Goal: Task Accomplishment & Management: Manage account settings

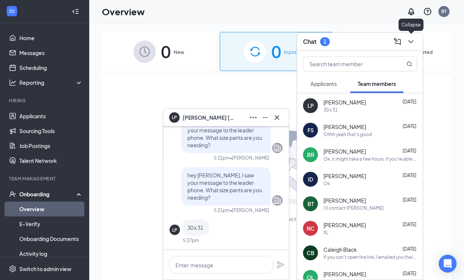
click at [412, 42] on icon "ChevronDown" at bounding box center [410, 41] width 9 height 9
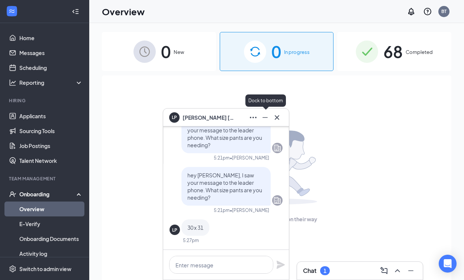
click at [263, 121] on icon "Minimize" at bounding box center [264, 117] width 9 height 9
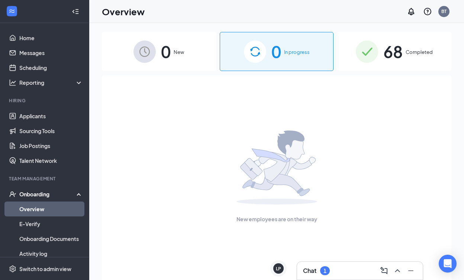
click at [43, 204] on link "Overview" at bounding box center [51, 208] width 64 height 15
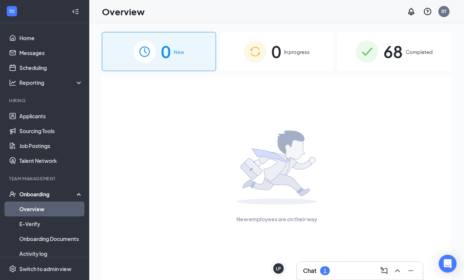
click at [330, 262] on div "Chat 1" at bounding box center [360, 271] width 126 height 18
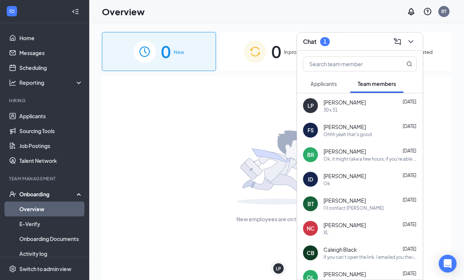
click at [320, 81] on span "Applicants" at bounding box center [323, 83] width 26 height 7
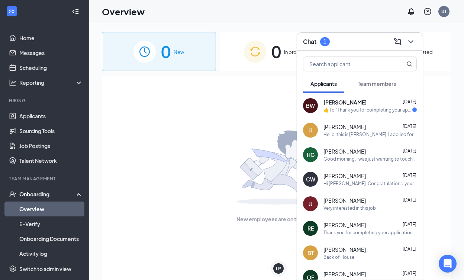
click at [361, 104] on div "Bruce Whaley Sep 14" at bounding box center [369, 101] width 93 height 7
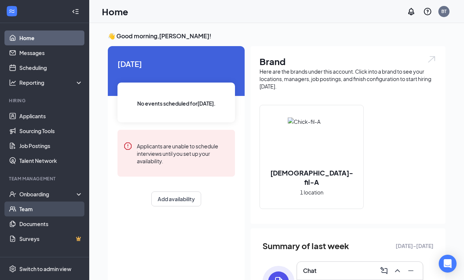
click at [45, 210] on link "Team" at bounding box center [51, 208] width 64 height 15
